Goal: Information Seeking & Learning: Understand process/instructions

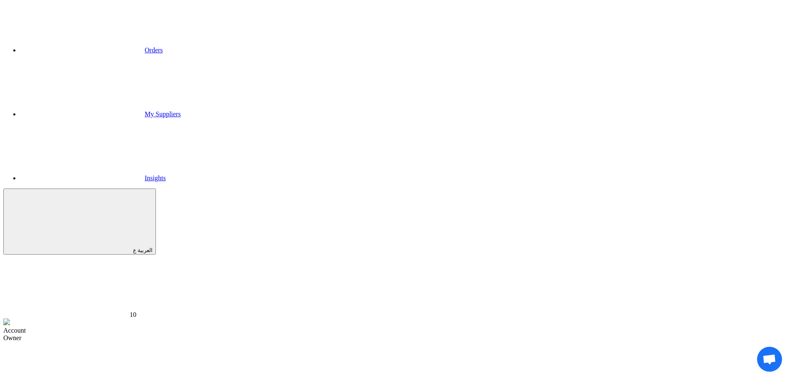
scroll to position [94, 0]
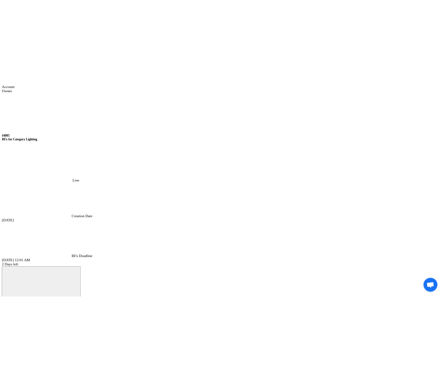
scroll to position [489, 0]
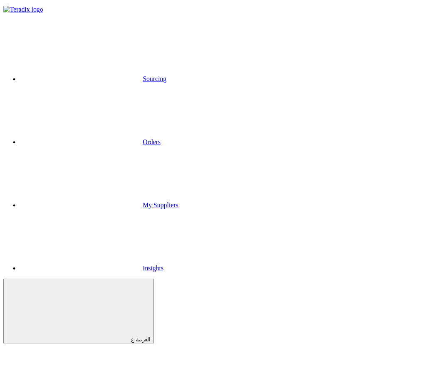
scroll to position [63, 0]
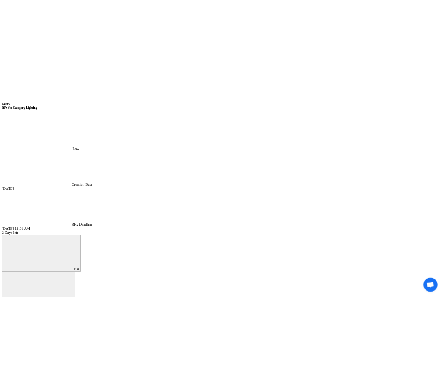
scroll to position [485, 0]
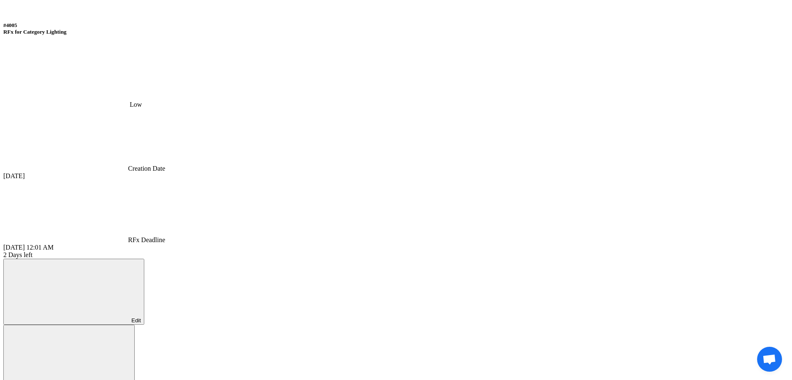
drag, startPoint x: 159, startPoint y: 148, endPoint x: 227, endPoint y: 147, distance: 68.6
copy div "Shipping Terms Per Locations"
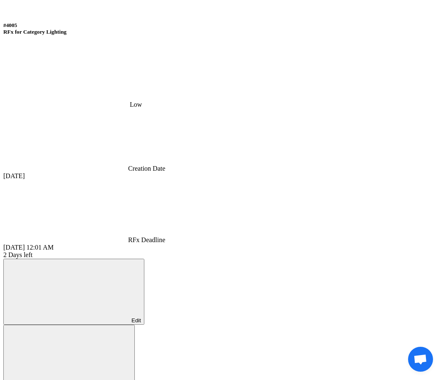
drag, startPoint x: 59, startPoint y: 275, endPoint x: 199, endPoint y: 273, distance: 140.0
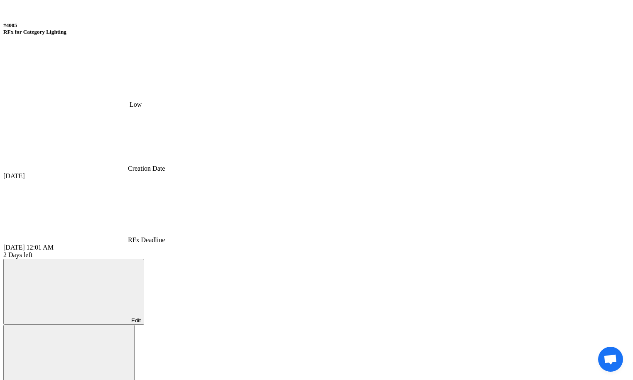
drag, startPoint x: 82, startPoint y: 160, endPoint x: 305, endPoint y: 161, distance: 222.7
copy div "Not Included to your company address in [STREET_ADDRESS]"
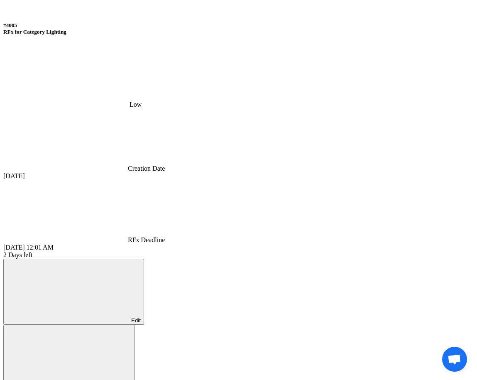
copy div "Not Included to your company address in [STREET_ADDRESS]"
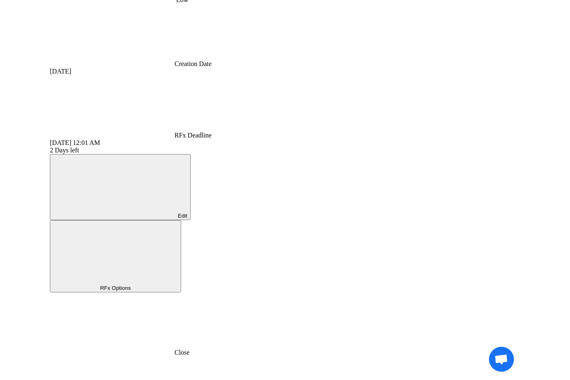
scroll to position [603, 0]
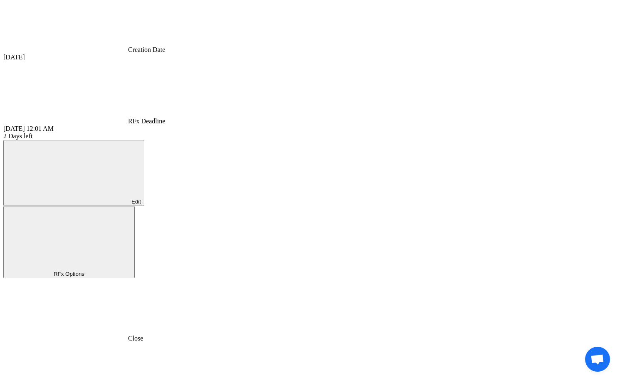
drag, startPoint x: 77, startPoint y: 108, endPoint x: 367, endPoint y: 107, distance: 290.0
copy ul "Included to your company address in [STREET_ADDRESS]"
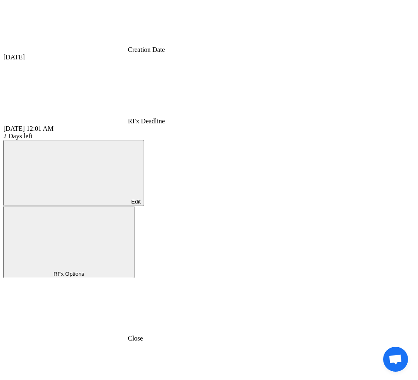
drag, startPoint x: 52, startPoint y: 154, endPoint x: 62, endPoint y: 161, distance: 12.7
copy span "Not Included"
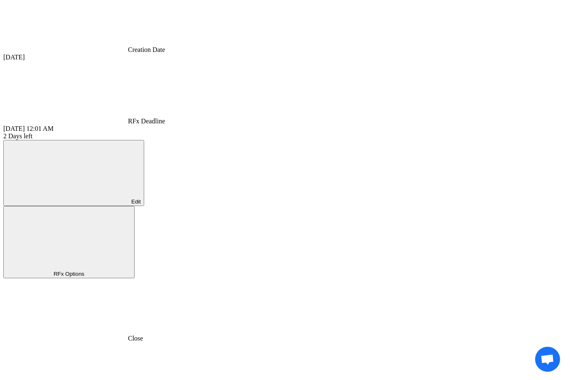
drag, startPoint x: 106, startPoint y: 154, endPoint x: 252, endPoint y: 152, distance: 145.9
copy div "Shipping can be provided at an extra cost of 1,000 EGP"
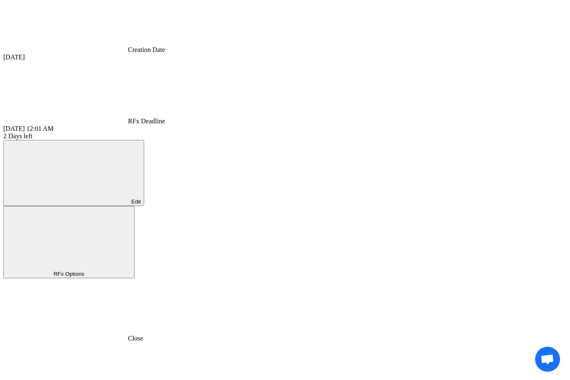
drag, startPoint x: 99, startPoint y: 142, endPoint x: 296, endPoint y: 140, distance: 197.0
copy span "Items can be picked up from our office/store/warehouse at no extra cost"
